Goal: Transaction & Acquisition: Purchase product/service

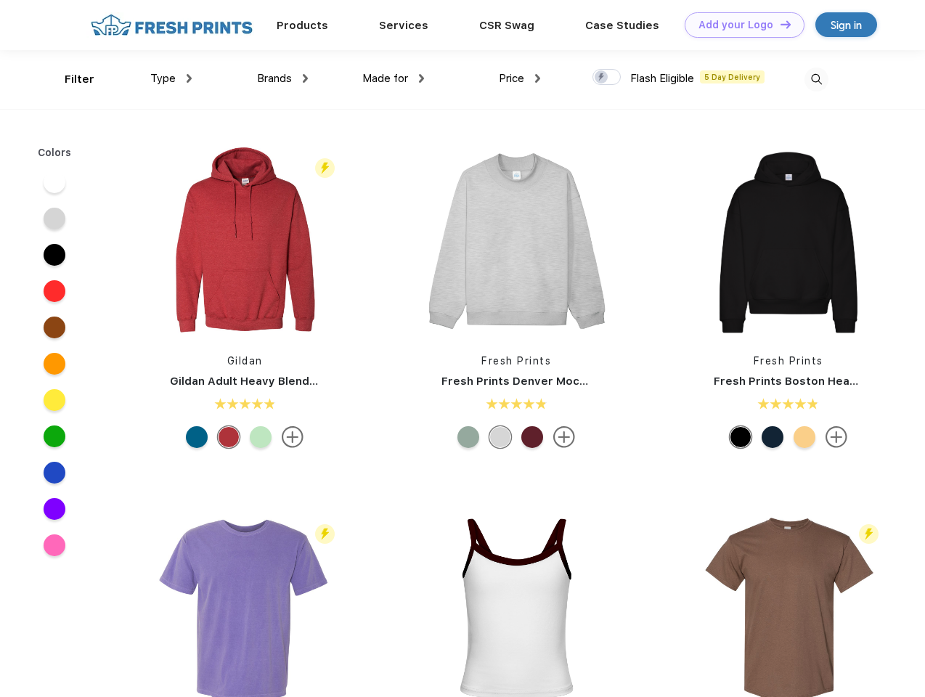
click at [739, 25] on link "Add your Logo Design Tool" at bounding box center [745, 24] width 120 height 25
click at [0, 0] on div "Design Tool" at bounding box center [0, 0] width 0 height 0
click at [779, 24] on link "Add your Logo Design Tool" at bounding box center [745, 24] width 120 height 25
click at [70, 79] on div "Filter" at bounding box center [80, 79] width 30 height 17
click at [171, 78] on span "Type" at bounding box center [162, 78] width 25 height 13
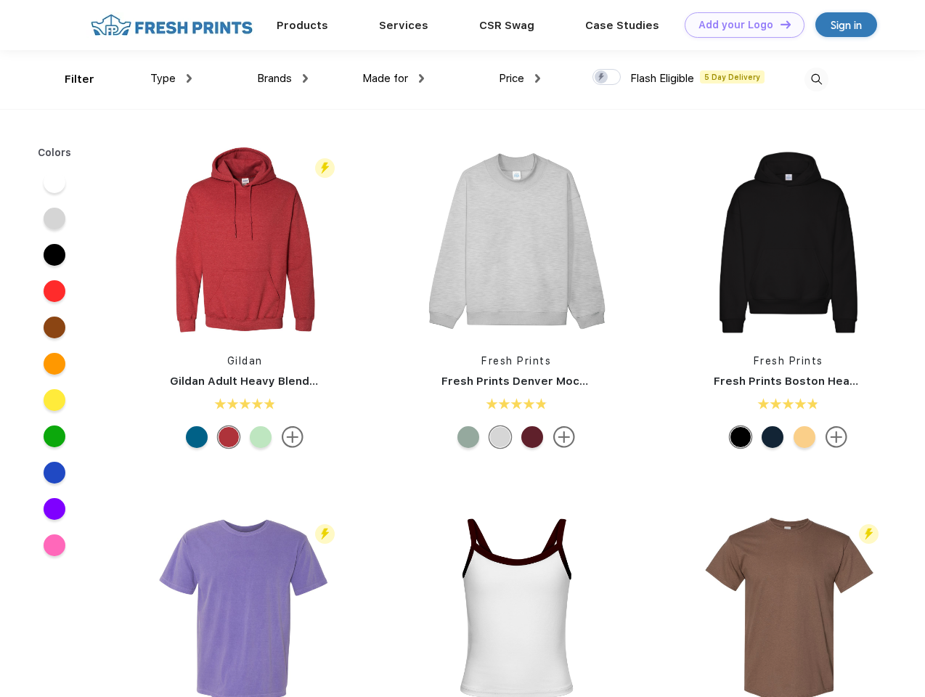
click at [283, 78] on span "Brands" at bounding box center [274, 78] width 35 height 13
click at [394, 78] on span "Made for" at bounding box center [385, 78] width 46 height 13
click at [520, 78] on span "Price" at bounding box center [511, 78] width 25 height 13
click at [607, 78] on div at bounding box center [607, 77] width 28 height 16
click at [602, 78] on input "checkbox" at bounding box center [597, 72] width 9 height 9
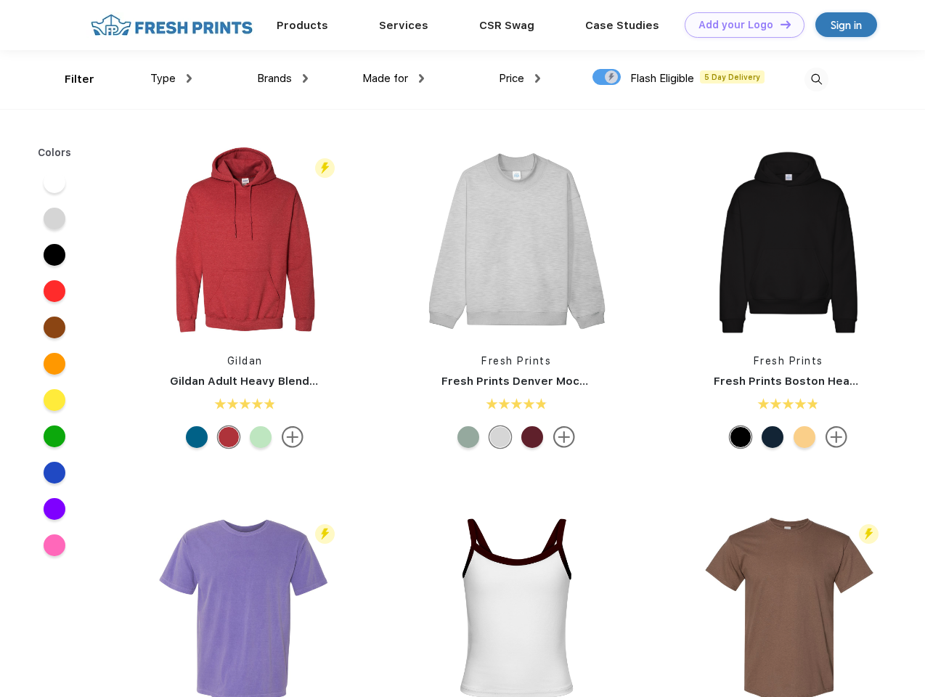
click at [816, 79] on img at bounding box center [817, 80] width 24 height 24
